Goal: Information Seeking & Learning: Learn about a topic

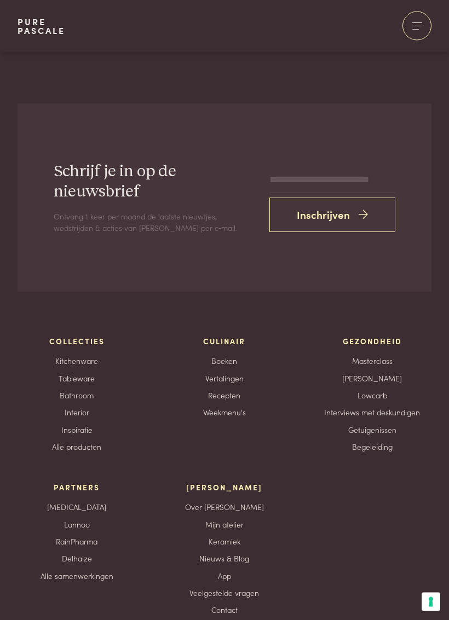
scroll to position [1772, 0]
click at [215, 566] on link "Contact" at bounding box center [224, 609] width 26 height 11
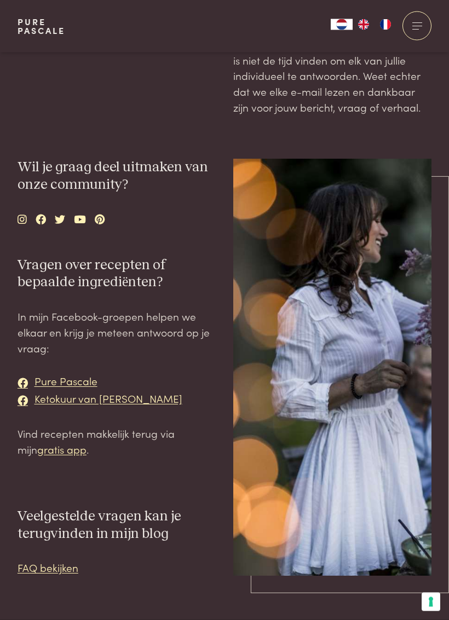
scroll to position [82, 0]
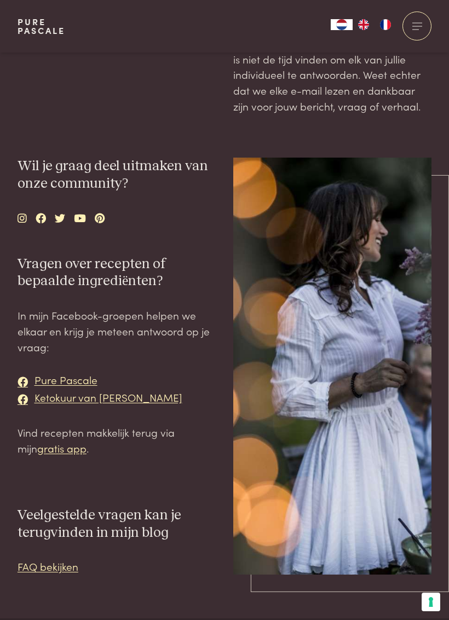
click at [46, 441] on link "gratis app" at bounding box center [61, 448] width 49 height 15
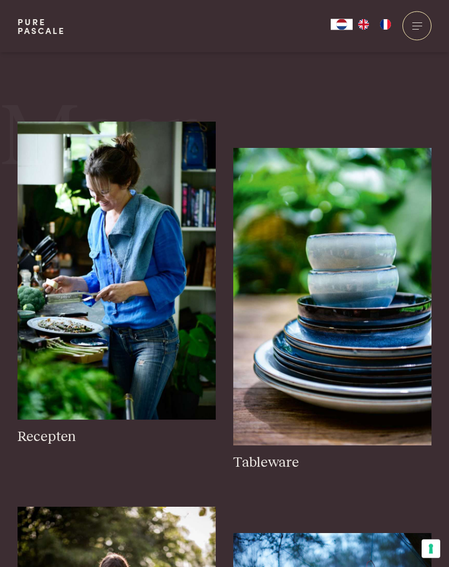
scroll to position [1356, 0]
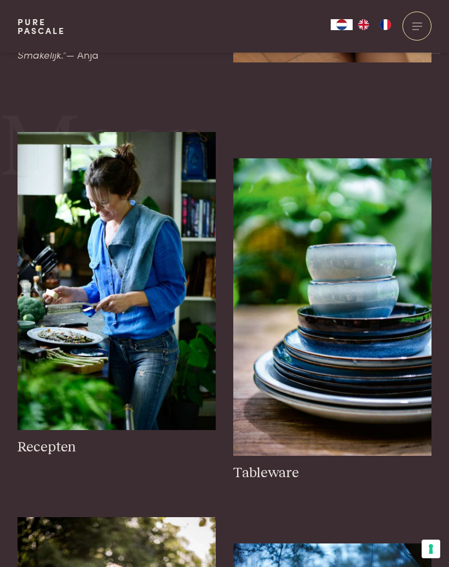
click at [118, 273] on img at bounding box center [117, 280] width 198 height 297
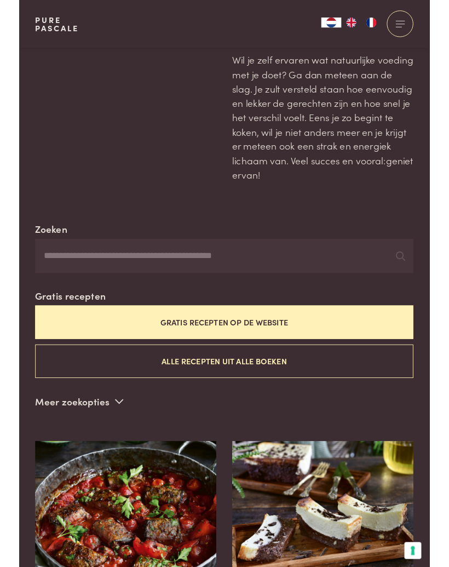
scroll to position [61, 0]
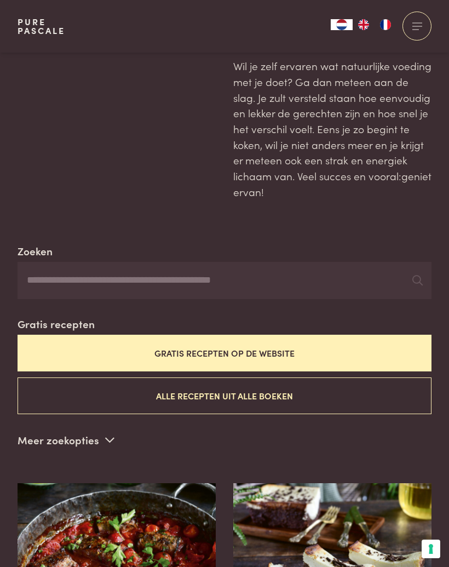
click at [94, 273] on input "Zoeken" at bounding box center [225, 280] width 414 height 37
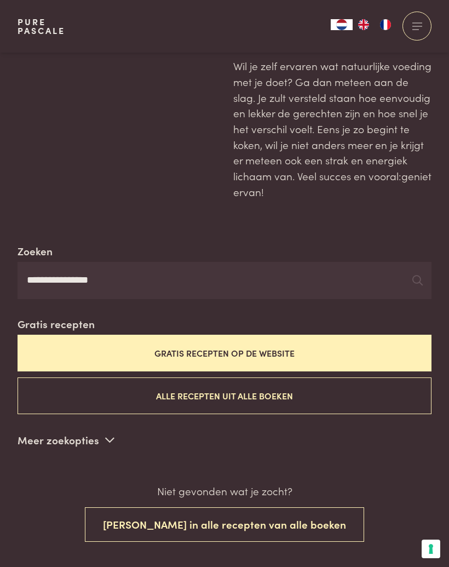
type input "**********"
click at [278, 336] on button "Gratis recepten op de website" at bounding box center [225, 352] width 414 height 37
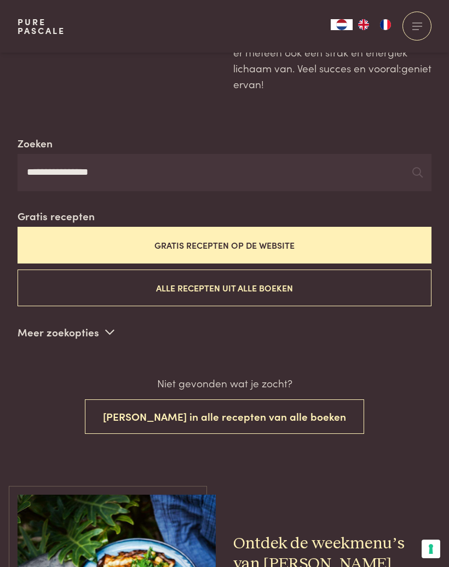
scroll to position [172, 0]
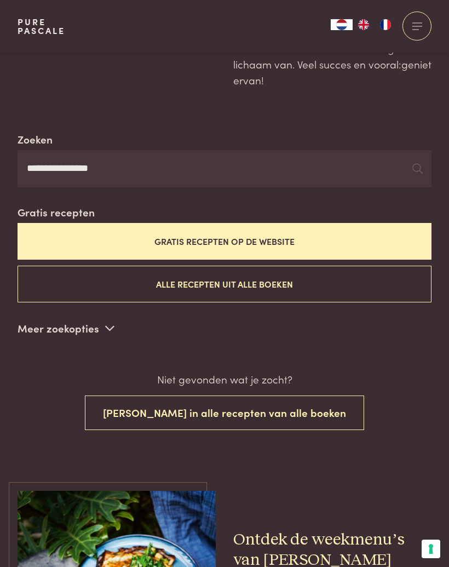
click at [217, 236] on button "Gratis recepten op de website" at bounding box center [225, 241] width 414 height 37
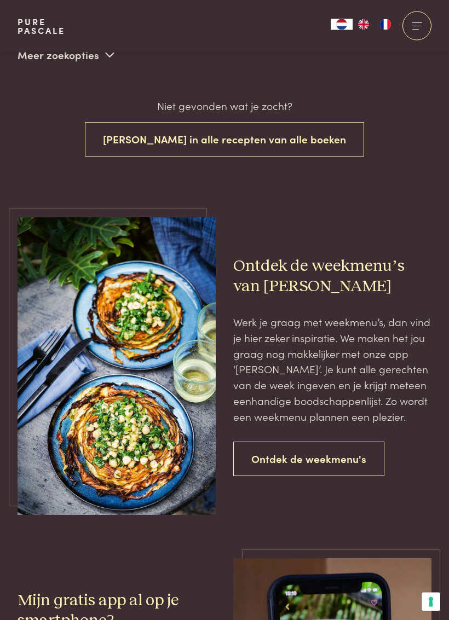
scroll to position [447, 0]
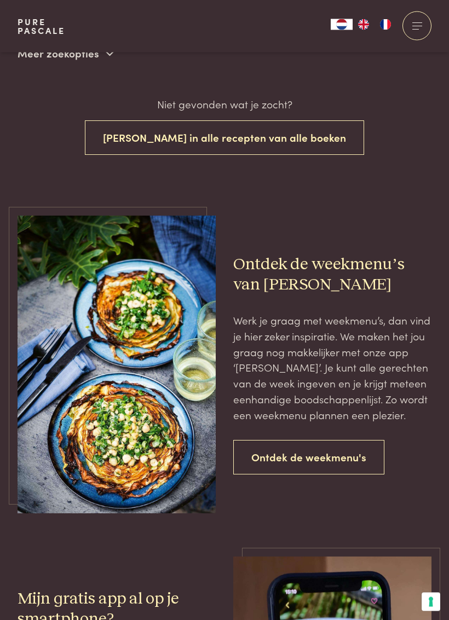
click at [313, 448] on link "Ontdek de weekmenu's" at bounding box center [308, 458] width 151 height 34
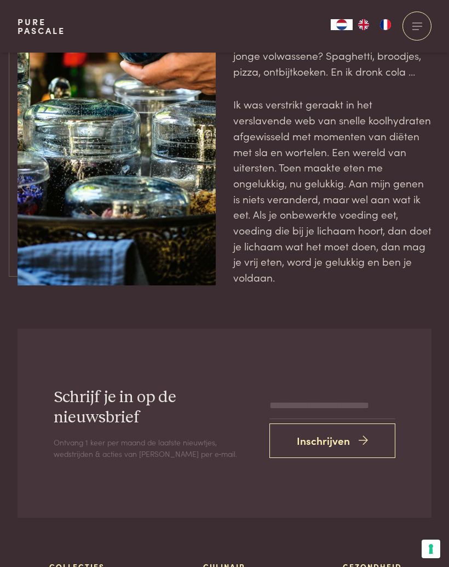
scroll to position [2857, 0]
